Goal: Task Accomplishment & Management: Complete application form

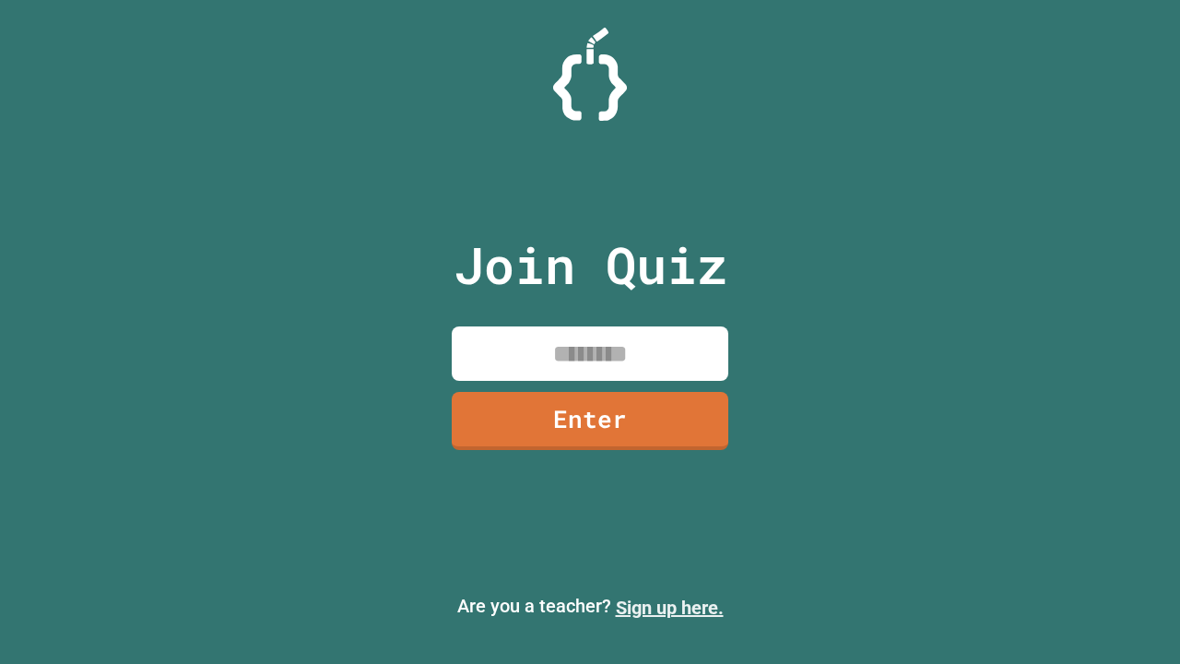
click at [669, 608] on link "Sign up here." at bounding box center [670, 608] width 108 height 22
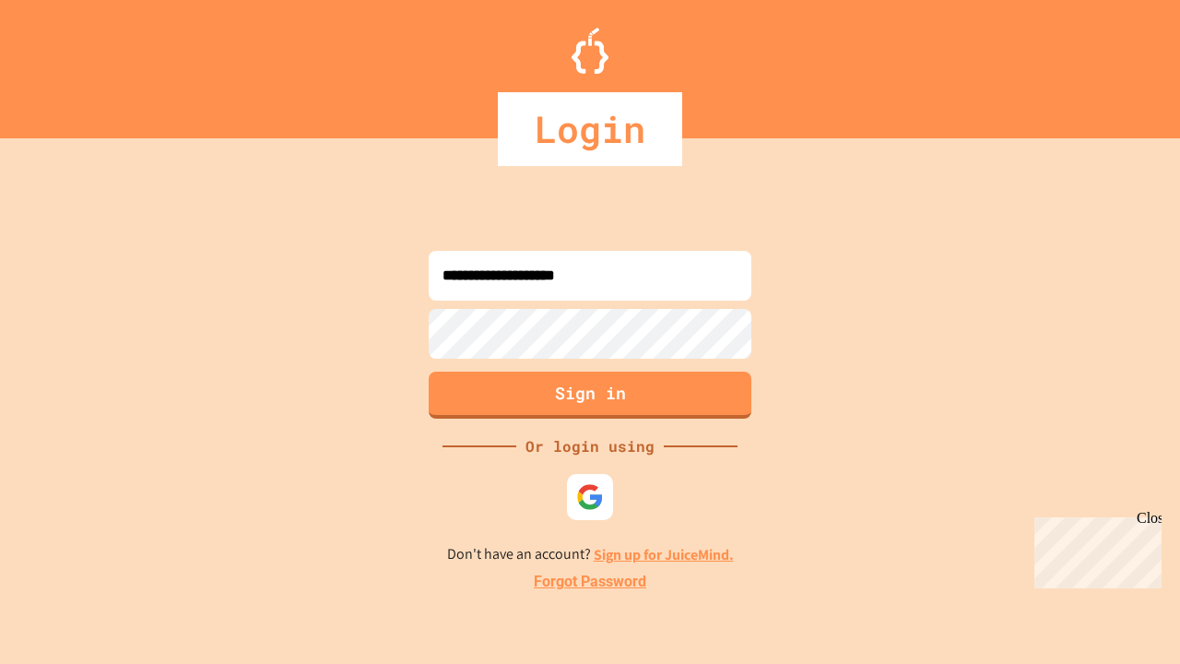
type input "**********"
